Goal: Information Seeking & Learning: Learn about a topic

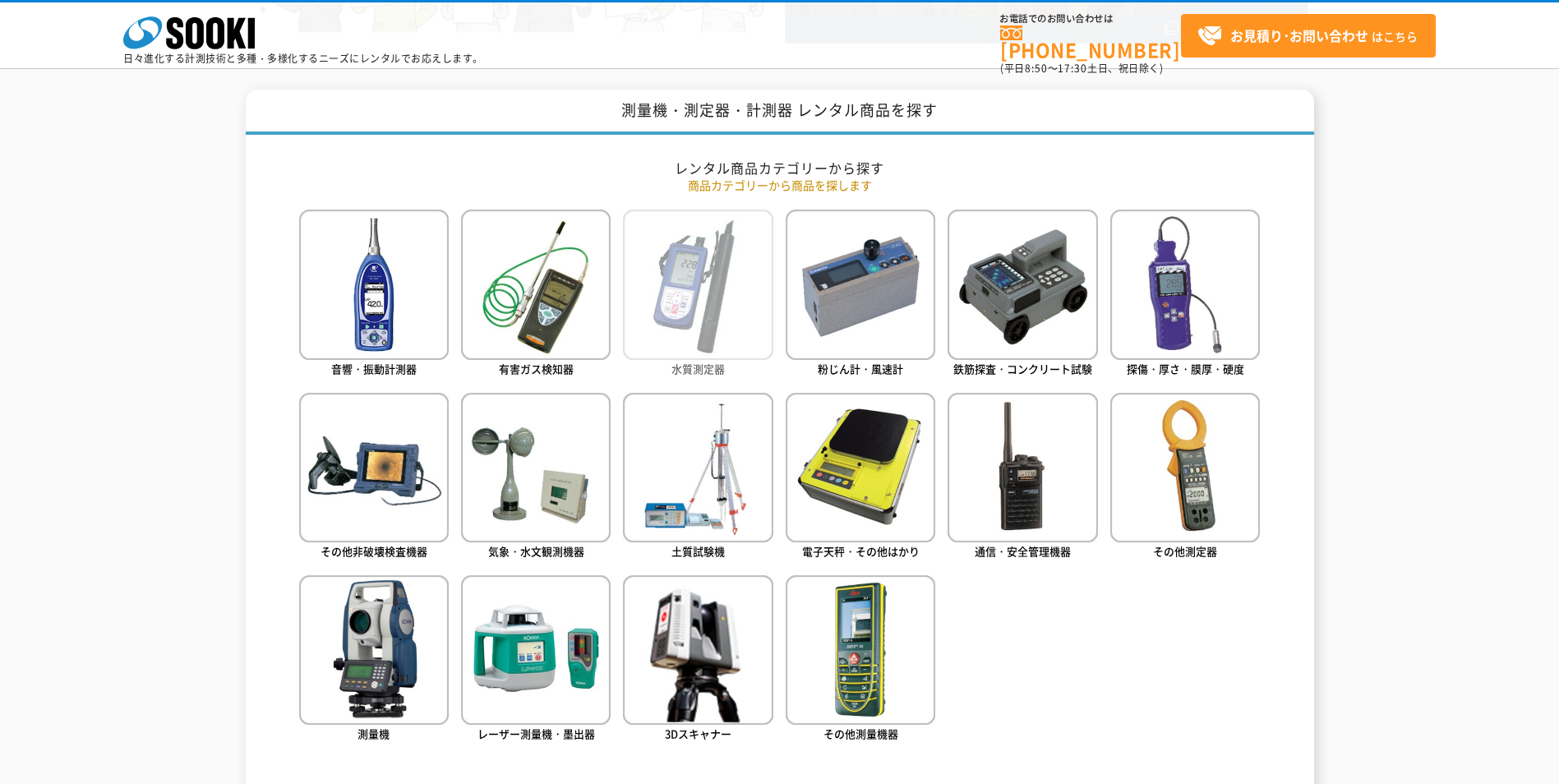
scroll to position [657, 0]
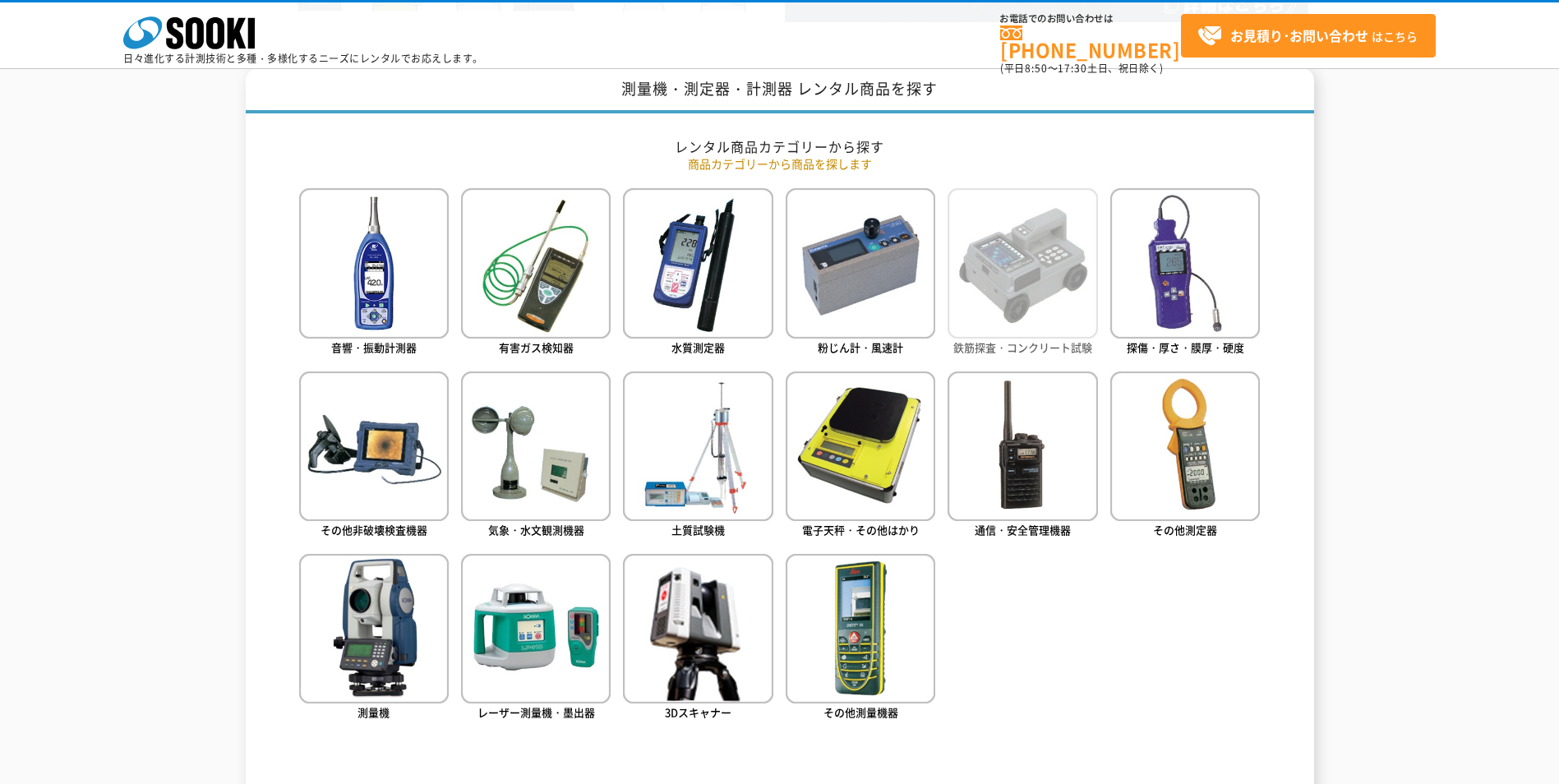
type input "商品名、型式、NETIS番号を入力してください"
click at [996, 317] on img at bounding box center [1022, 263] width 150 height 150
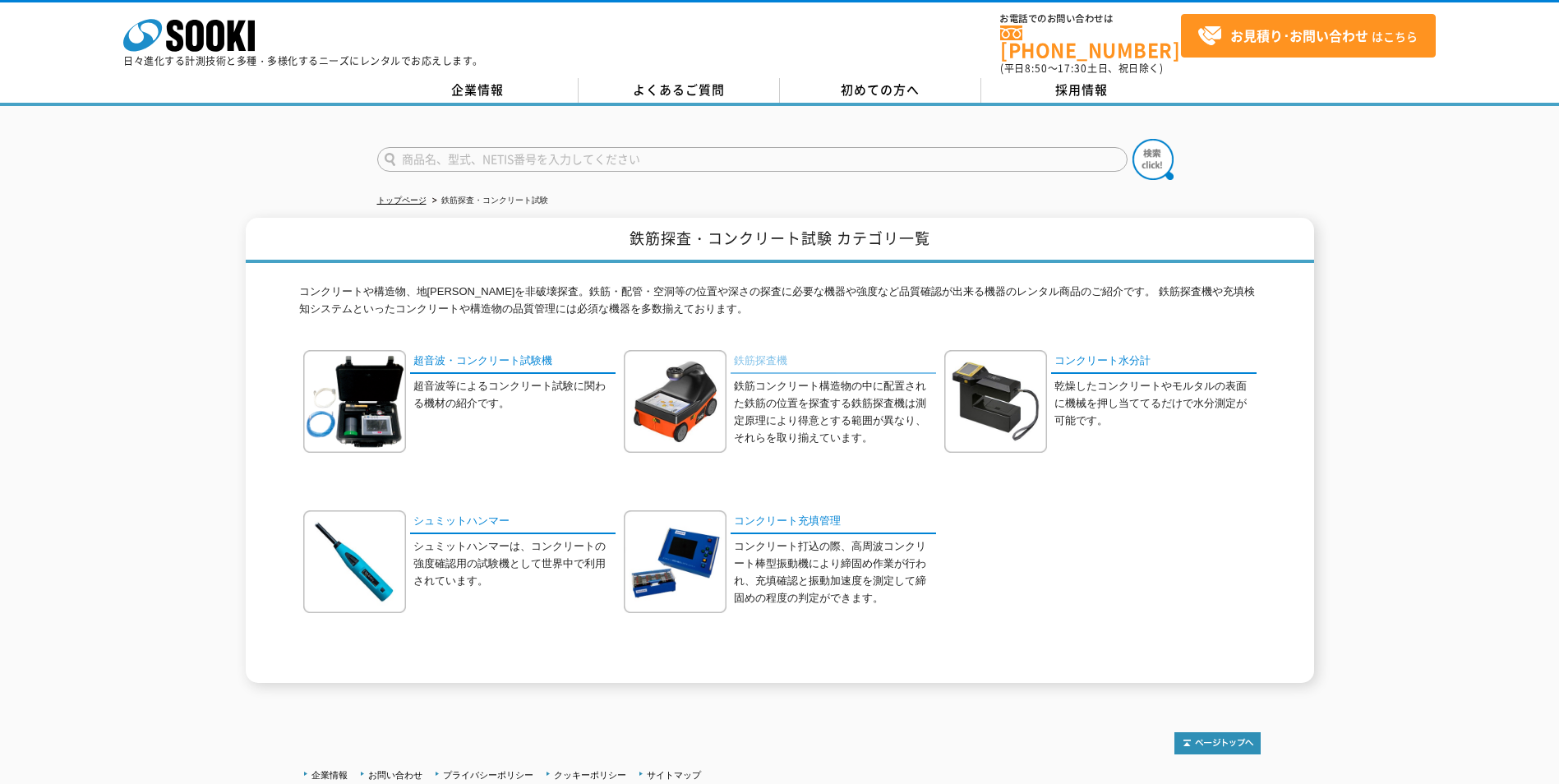
click at [755, 358] on link "鉄筋探査機" at bounding box center [833, 362] width 205 height 24
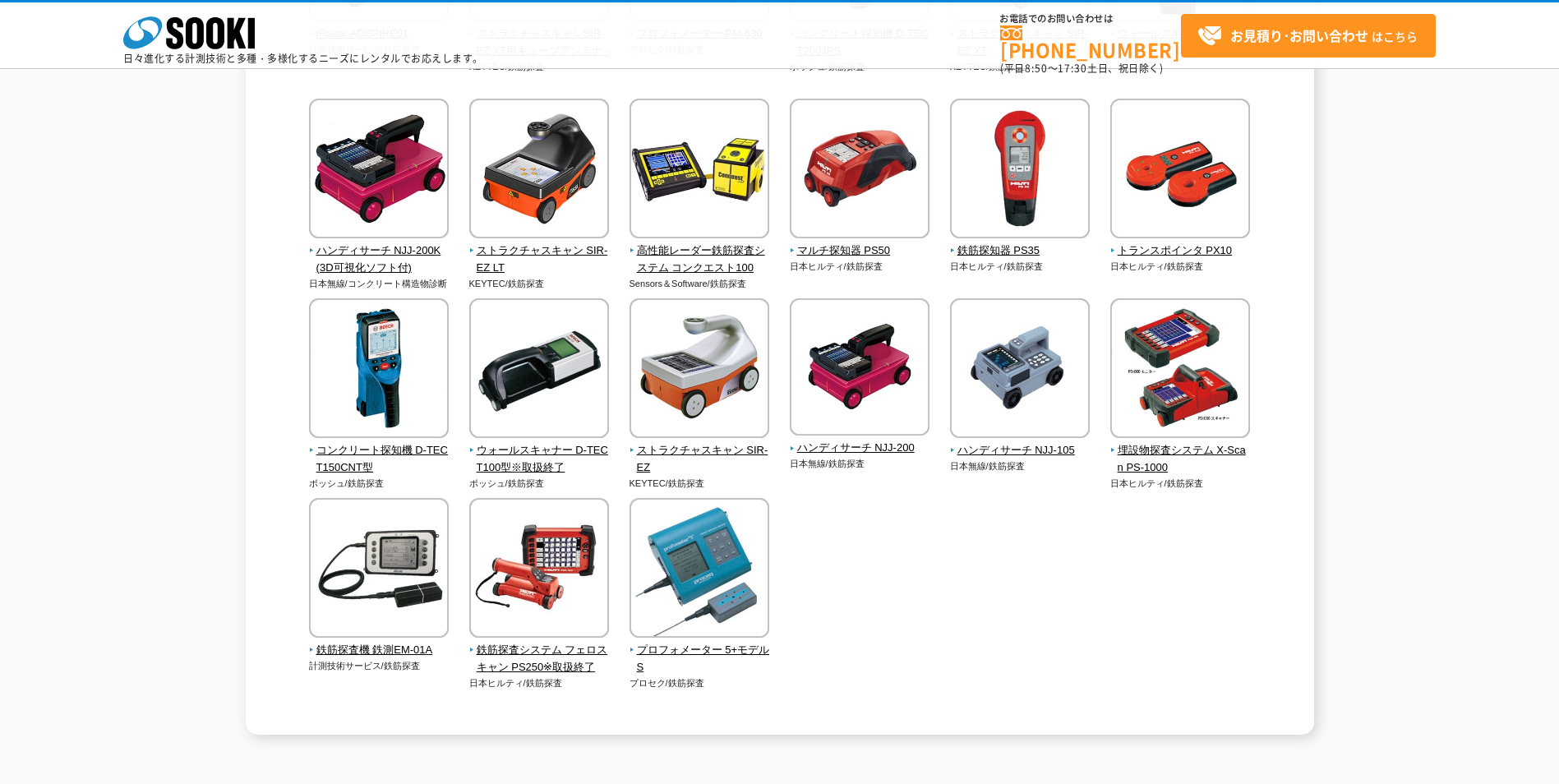
scroll to position [493, 0]
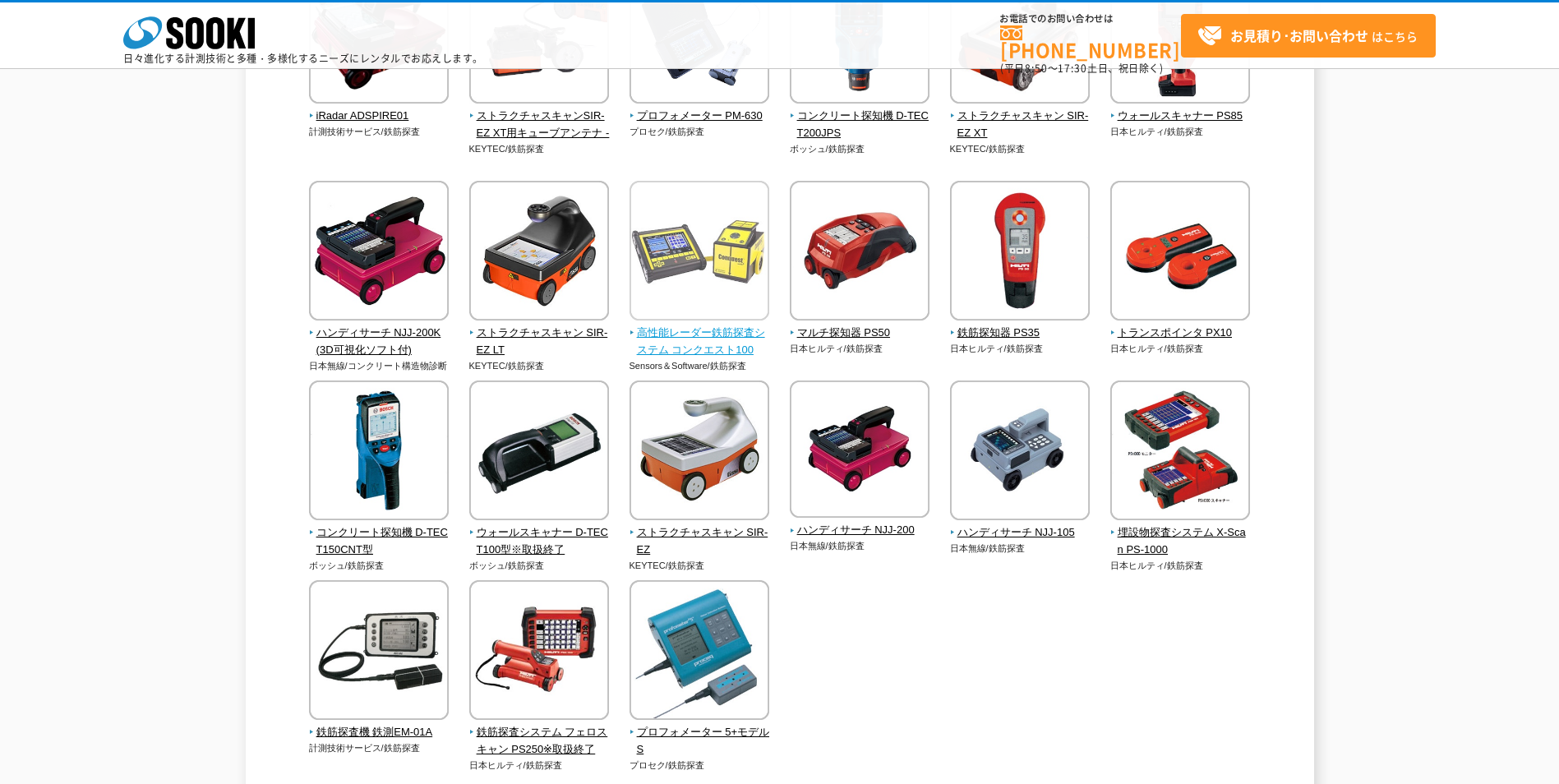
click at [691, 328] on span "高性能レーダー鉄筋探査システム コンクエスト100" at bounding box center [699, 342] width 140 height 35
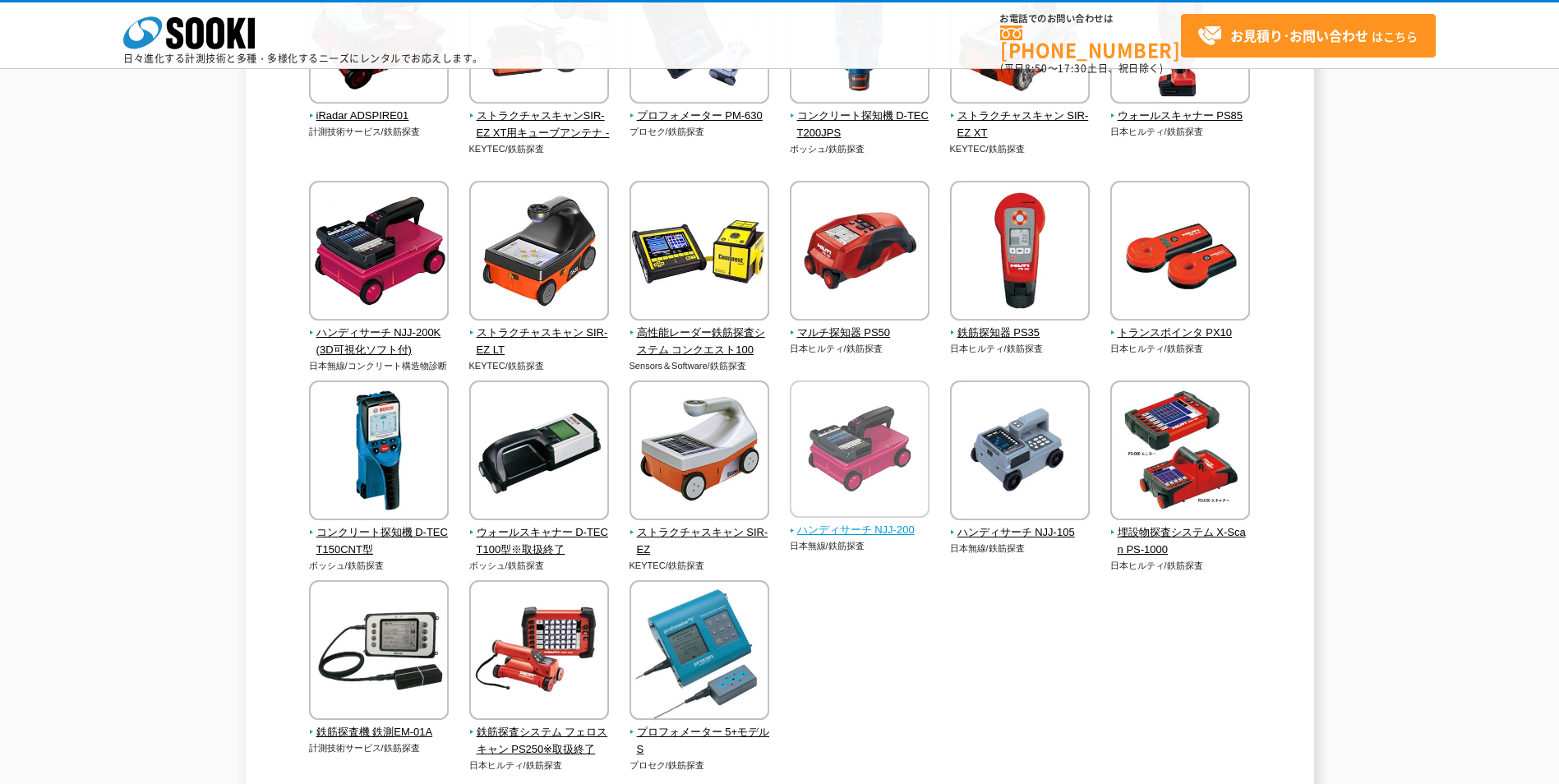
click at [839, 514] on img at bounding box center [860, 450] width 139 height 141
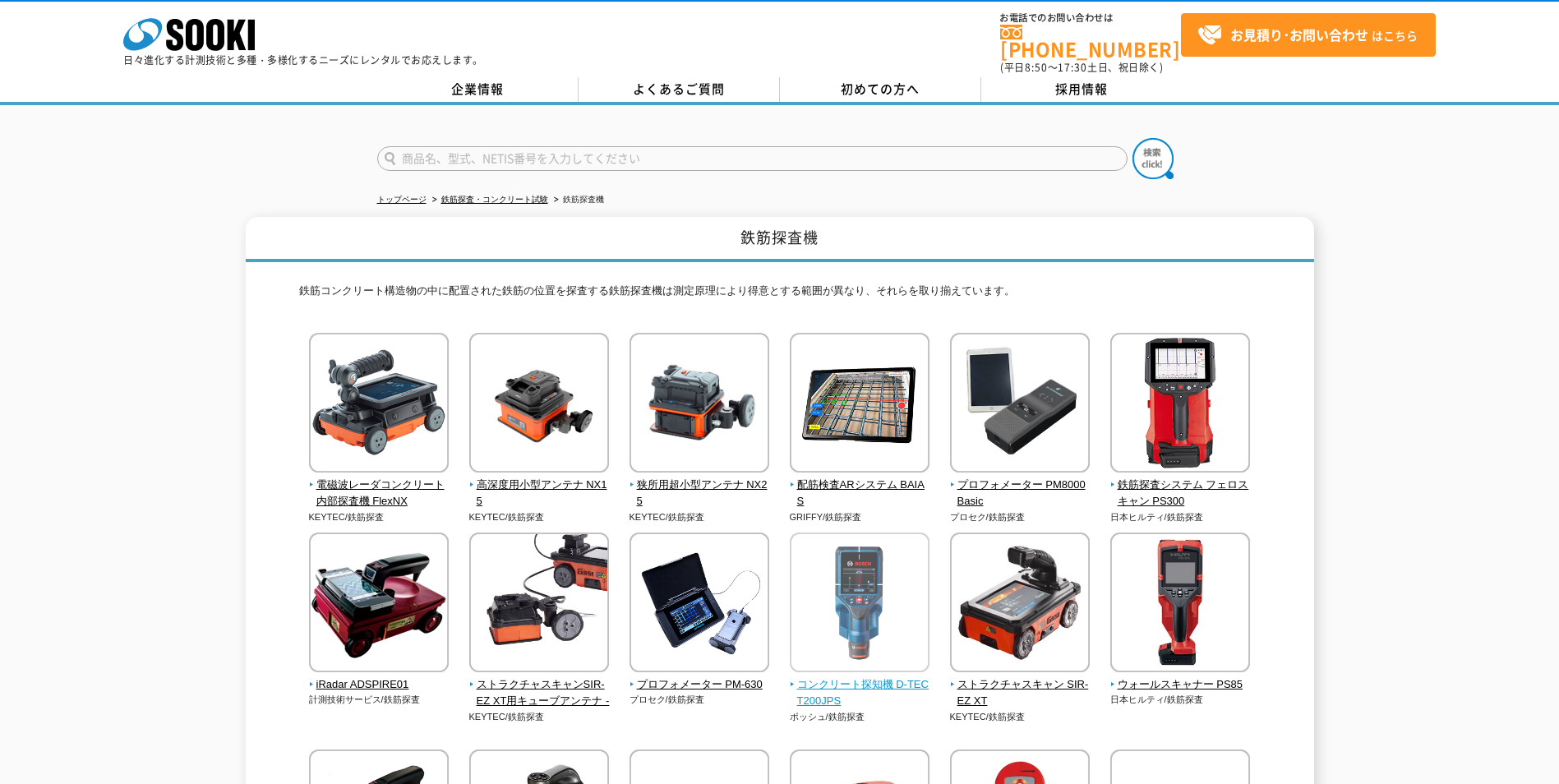
scroll to position [0, 0]
